Goal: Check status

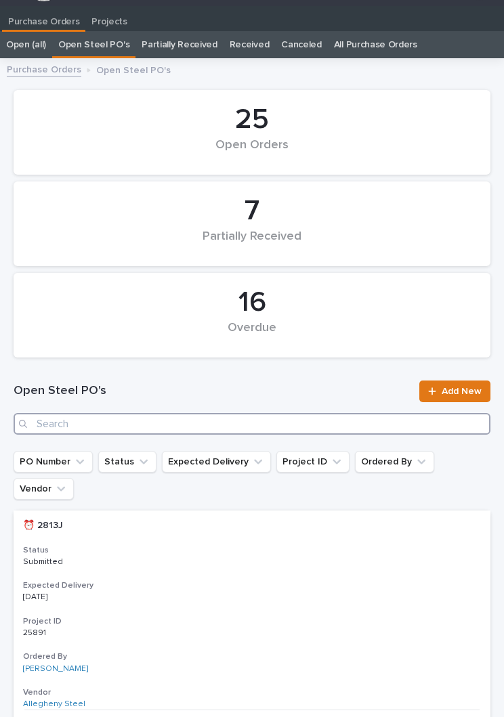
click at [182, 425] on input "Search" at bounding box center [252, 424] width 477 height 22
type input "2904"
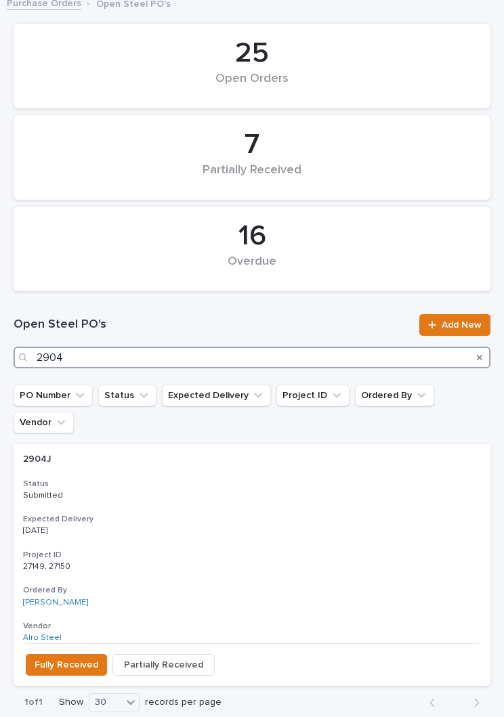
scroll to position [79, 0]
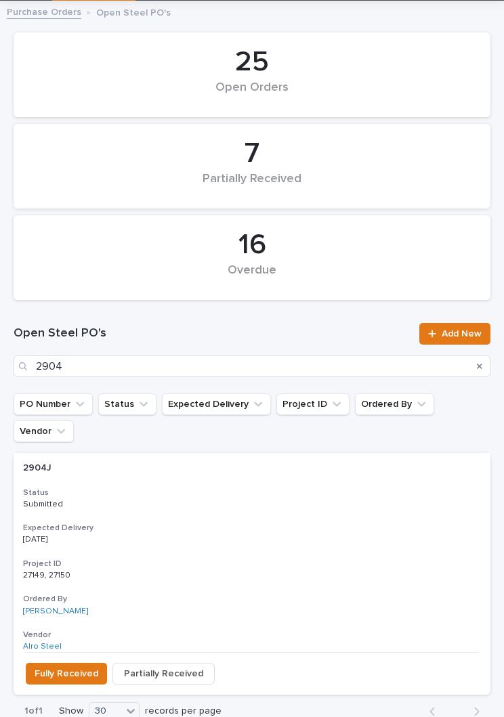
click at [232, 488] on h3 "Status" at bounding box center [252, 493] width 458 height 11
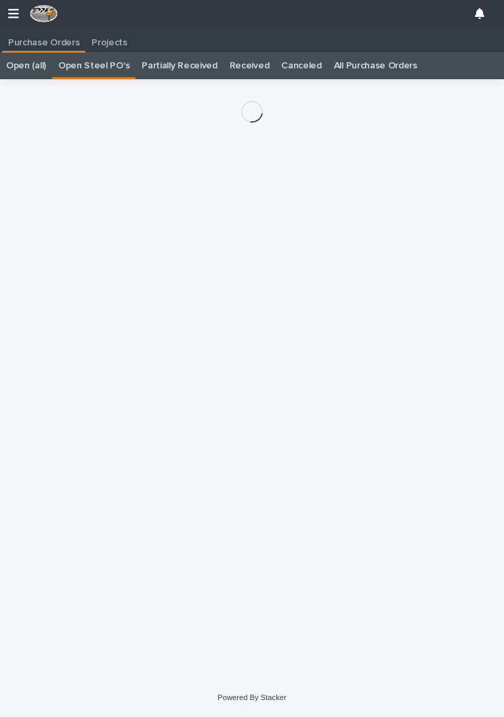
scroll to position [21, 0]
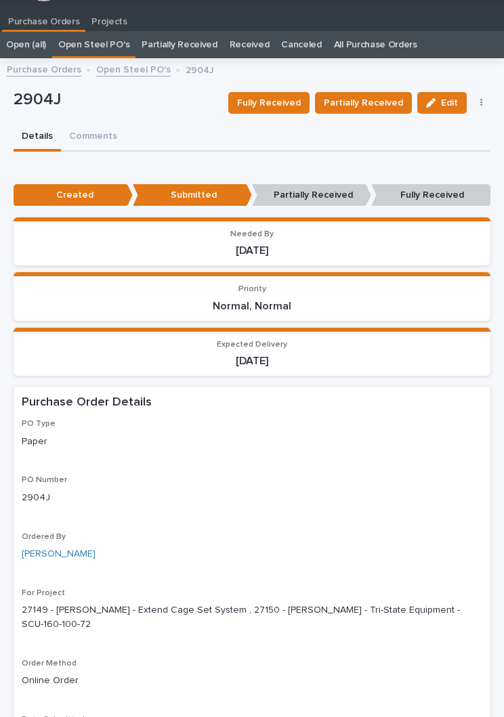
click at [363, 96] on span "Partially Received" at bounding box center [363, 103] width 79 height 16
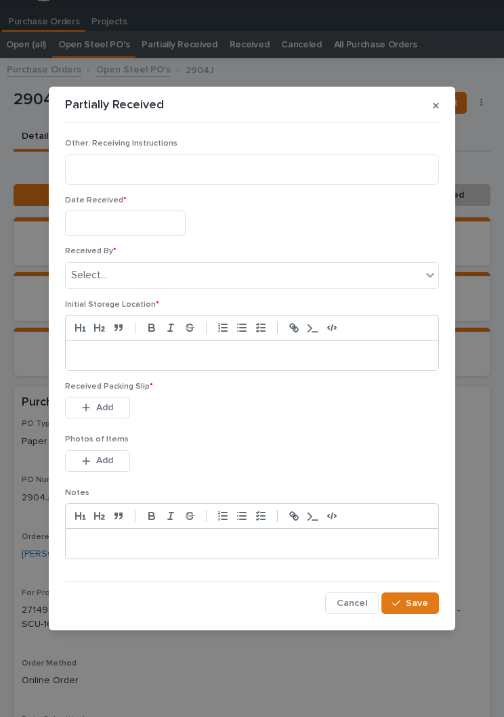
click at [135, 221] on input "text" at bounding box center [125, 223] width 121 height 25
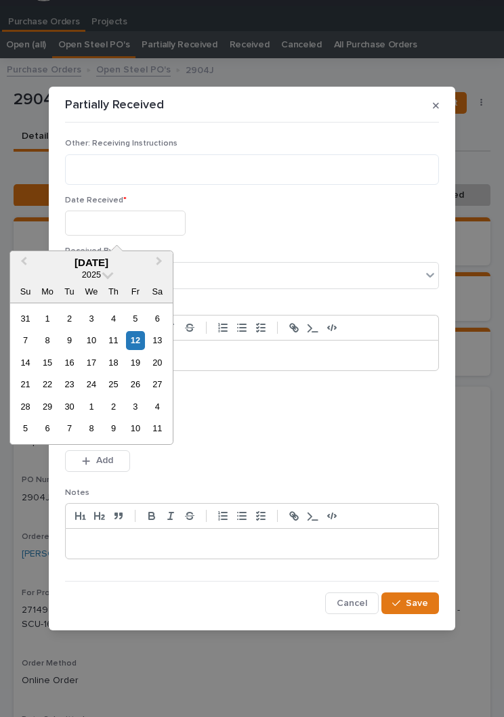
click at [140, 327] on div "5" at bounding box center [135, 319] width 18 height 18
type input "**********"
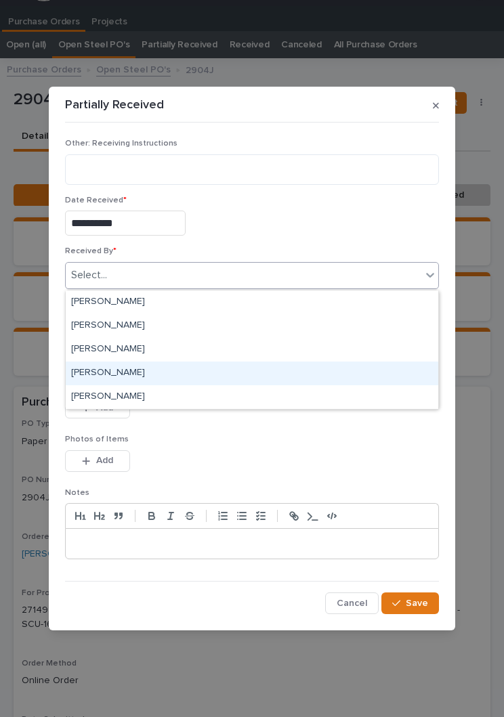
click at [165, 374] on div "[PERSON_NAME]" at bounding box center [252, 374] width 373 height 24
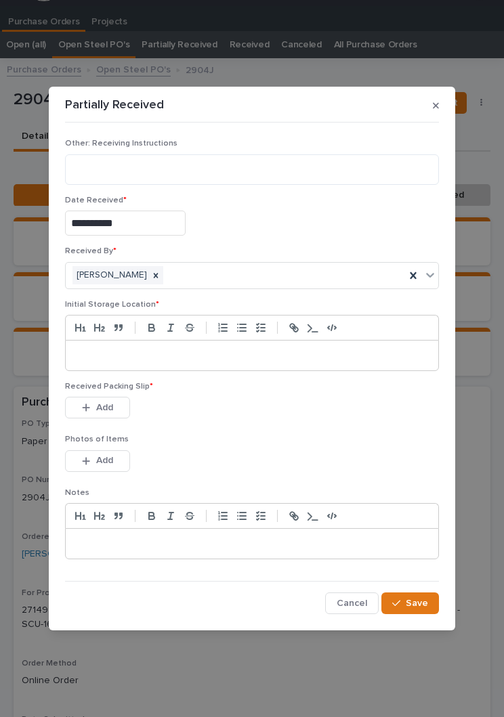
click at [224, 354] on p at bounding box center [252, 356] width 352 height 14
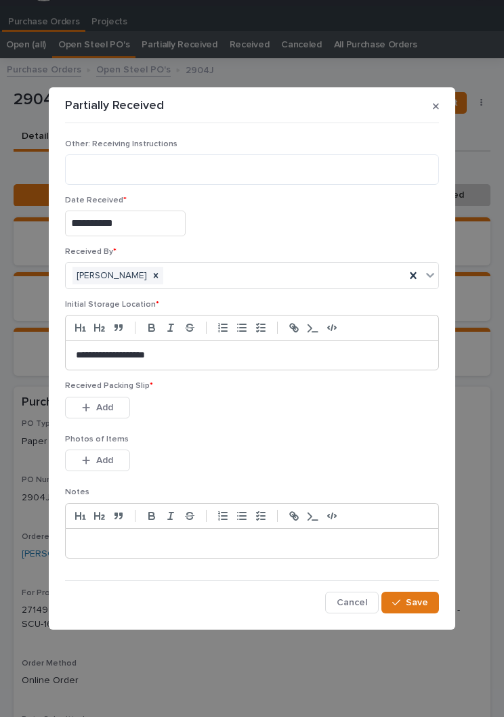
click at [285, 424] on div "Received Packing Slip * This file cannot be opened Download File Add" at bounding box center [252, 407] width 374 height 53
click at [290, 421] on div "This file cannot be opened Download File Add" at bounding box center [252, 410] width 374 height 27
click at [116, 402] on button "Add" at bounding box center [97, 408] width 65 height 22
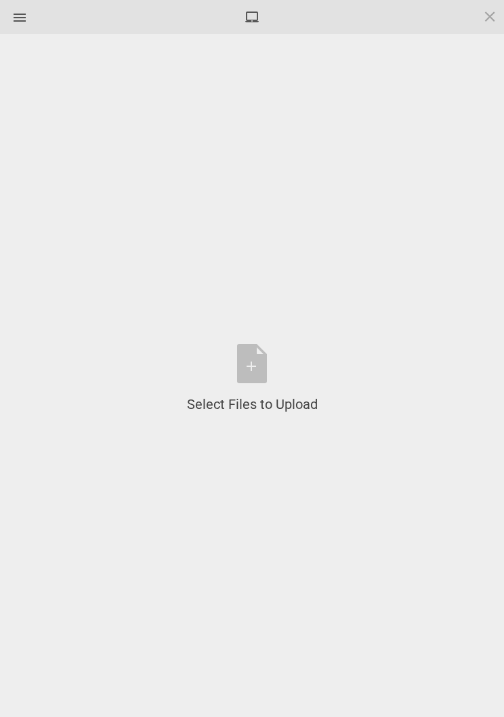
click at [266, 379] on div "Select Files to Upload or Drag and Drop, Copy and Paste Files" at bounding box center [252, 379] width 131 height 70
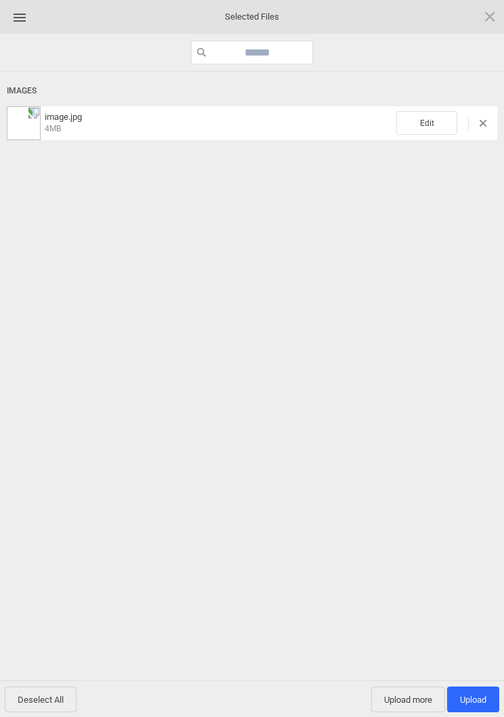
click at [432, 114] on span "Edit" at bounding box center [426, 123] width 61 height 24
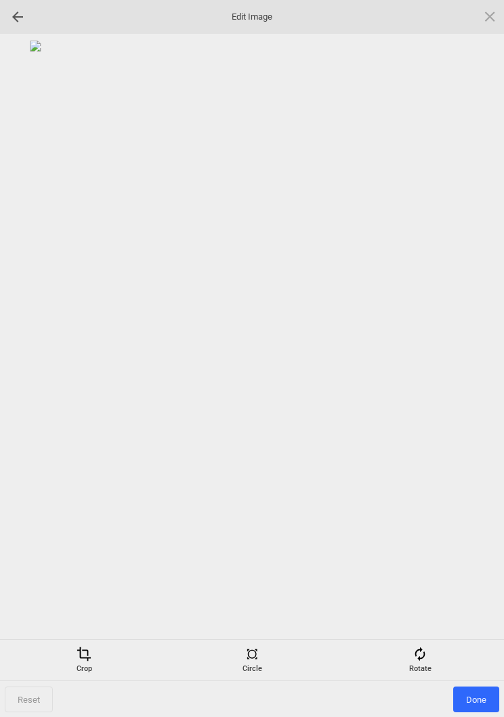
click at [432, 673] on div "Rotate" at bounding box center [419, 660] width 161 height 27
click at [472, 365] on div at bounding box center [474, 359] width 34 height 34
click at [478, 359] on div at bounding box center [474, 359] width 34 height 34
click at [479, 350] on div at bounding box center [474, 359] width 34 height 34
click at [484, 358] on div at bounding box center [474, 359] width 34 height 34
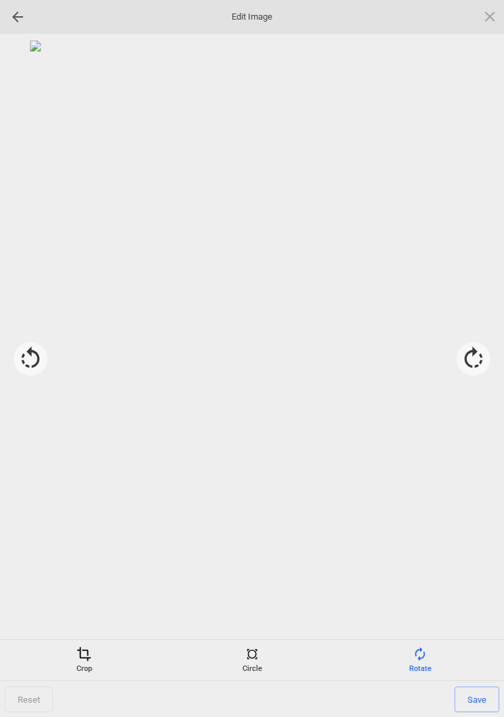
click at [86, 664] on div "Crop" at bounding box center [83, 660] width 161 height 27
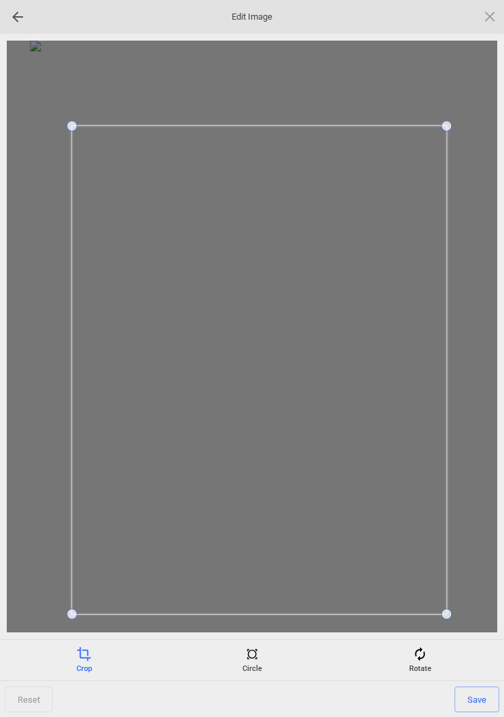
click at [484, 672] on div "Rotate" at bounding box center [419, 660] width 161 height 27
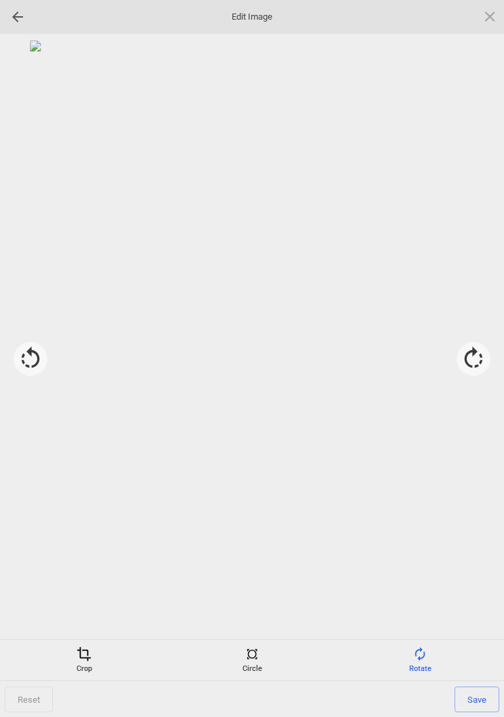
click at [83, 654] on span at bounding box center [84, 654] width 15 height 15
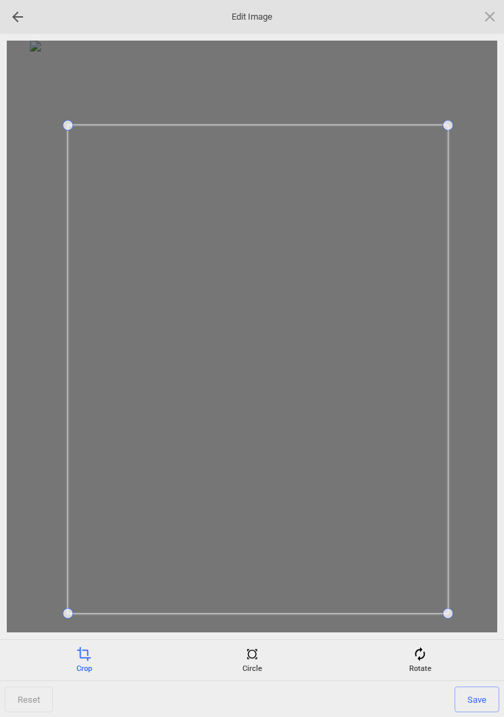
click at [472, 704] on span "Save" at bounding box center [476, 700] width 45 height 26
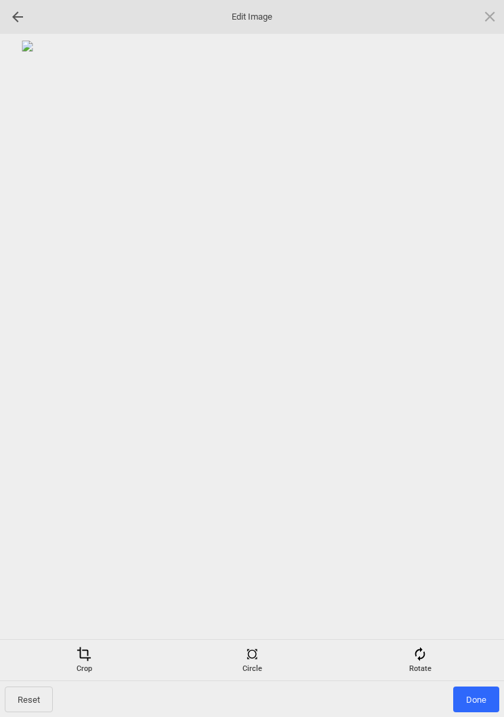
click at [481, 700] on span "Done" at bounding box center [476, 700] width 46 height 26
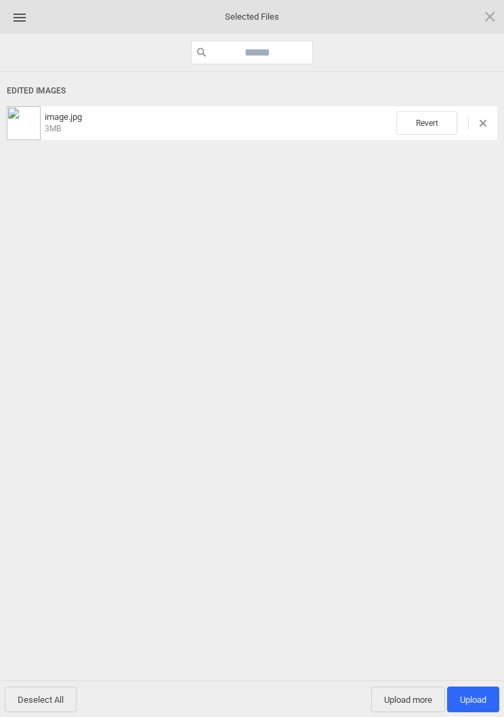
click at [480, 699] on span "Upload 1" at bounding box center [473, 700] width 26 height 10
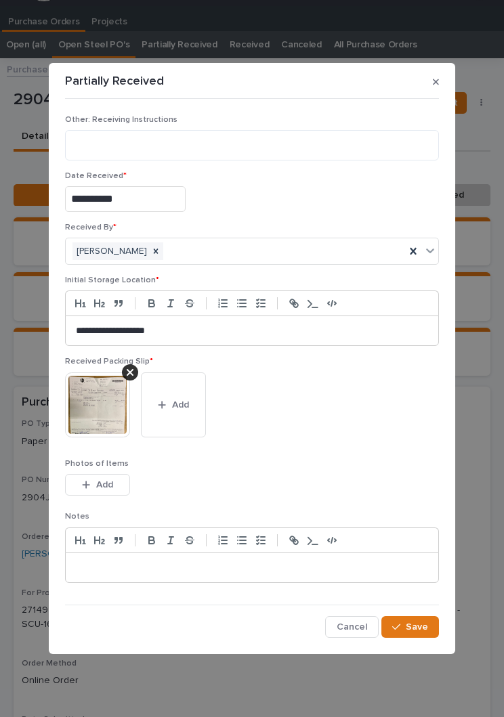
click at [419, 625] on span "Save" at bounding box center [417, 627] width 22 height 12
